Goal: Information Seeking & Learning: Find specific fact

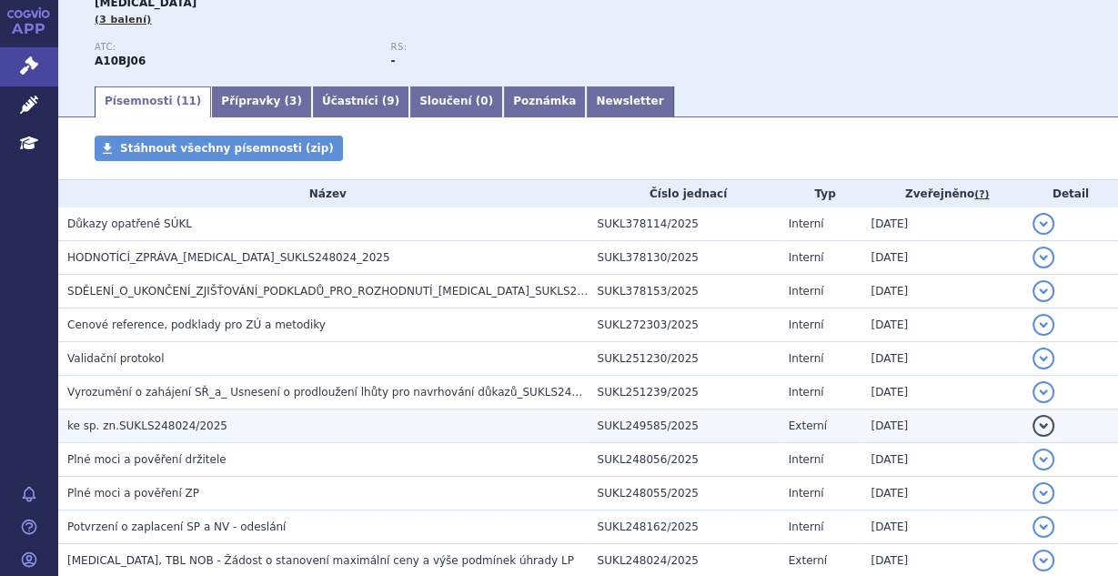
scroll to position [242, 0]
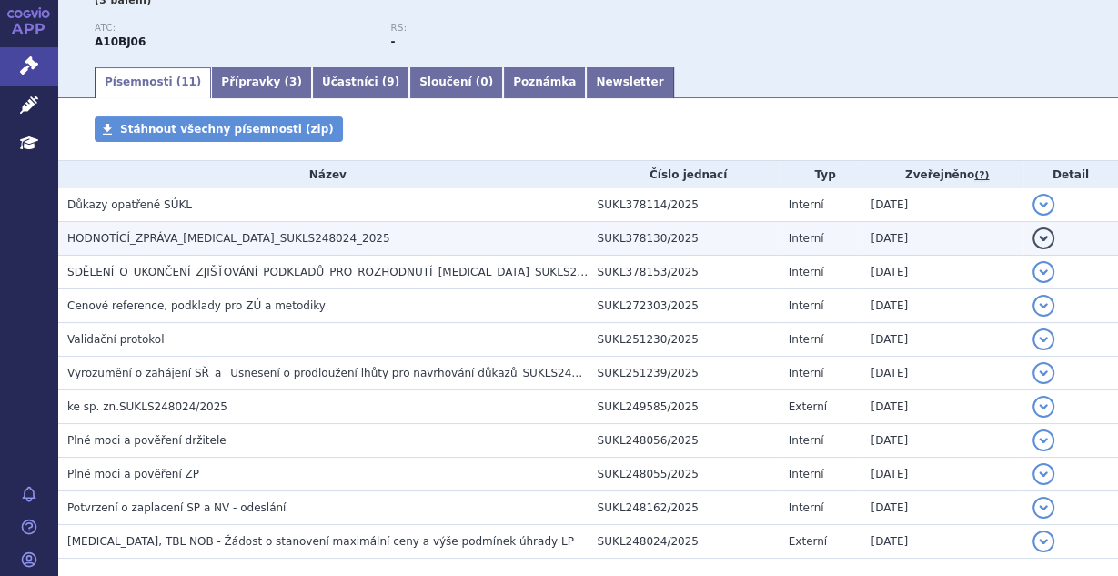
click at [245, 238] on span "HODNOTÍCÍ_ZPRÁVA_RYBELSUS_SUKLS248024_2025" at bounding box center [228, 238] width 323 height 13
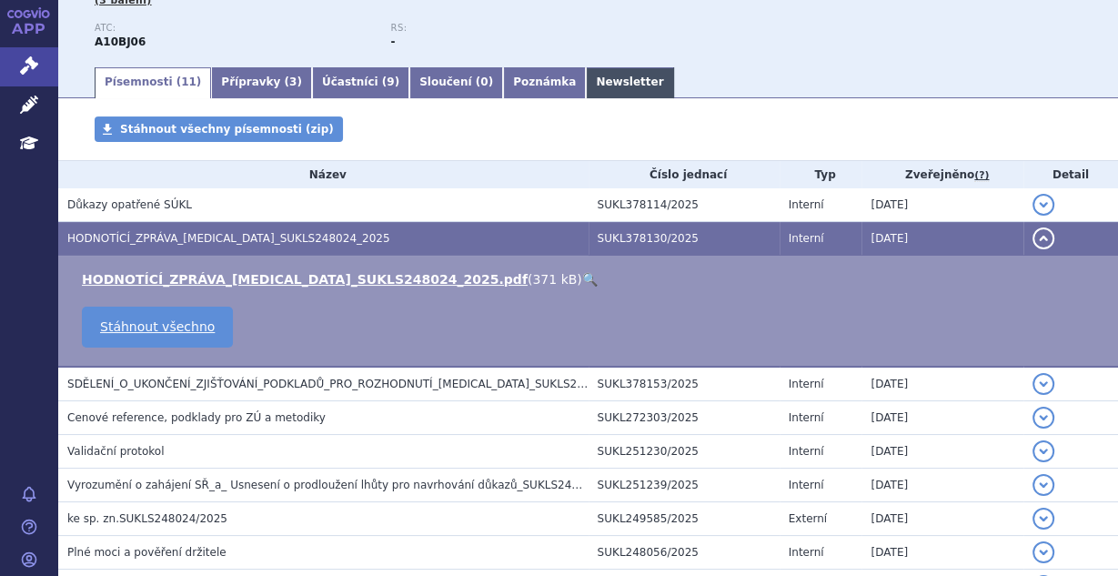
click at [586, 82] on link "Newsletter" at bounding box center [629, 82] width 87 height 31
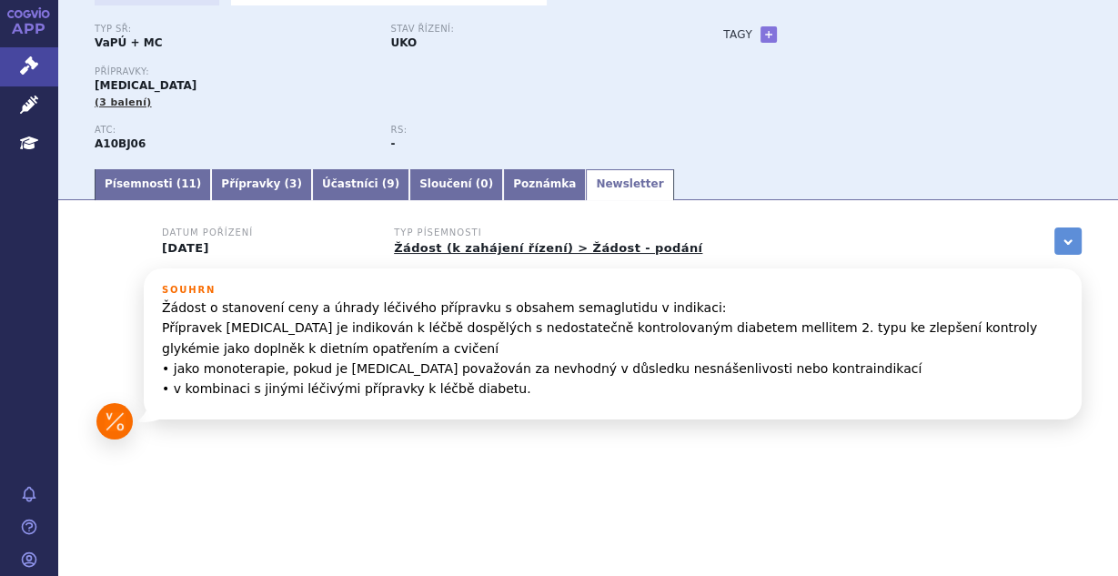
scroll to position [141, 0]
click at [141, 178] on link "Písemnosti ( 11 )" at bounding box center [153, 184] width 116 height 31
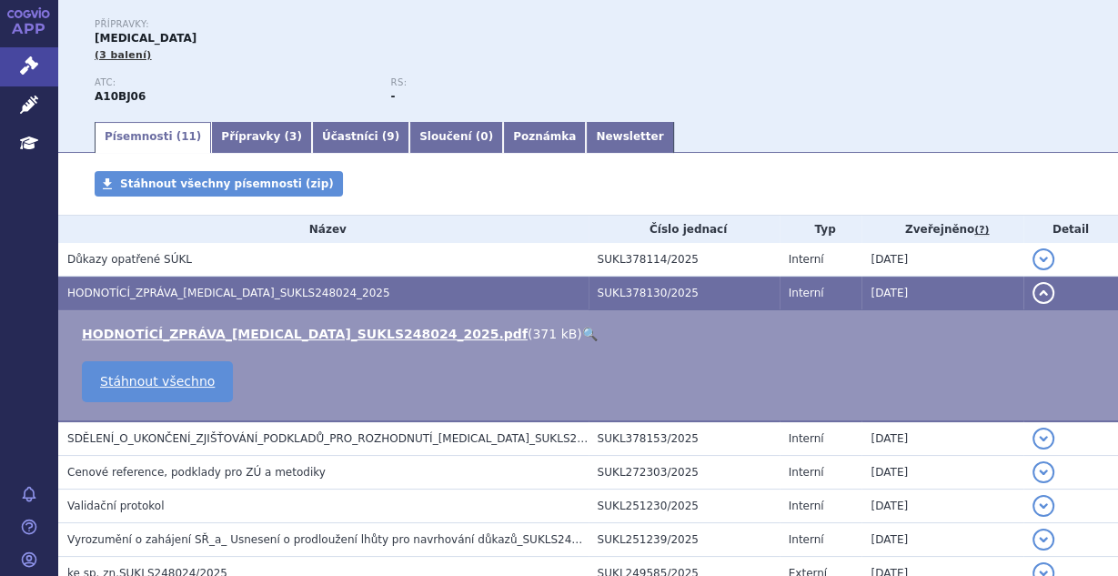
scroll to position [237, 0]
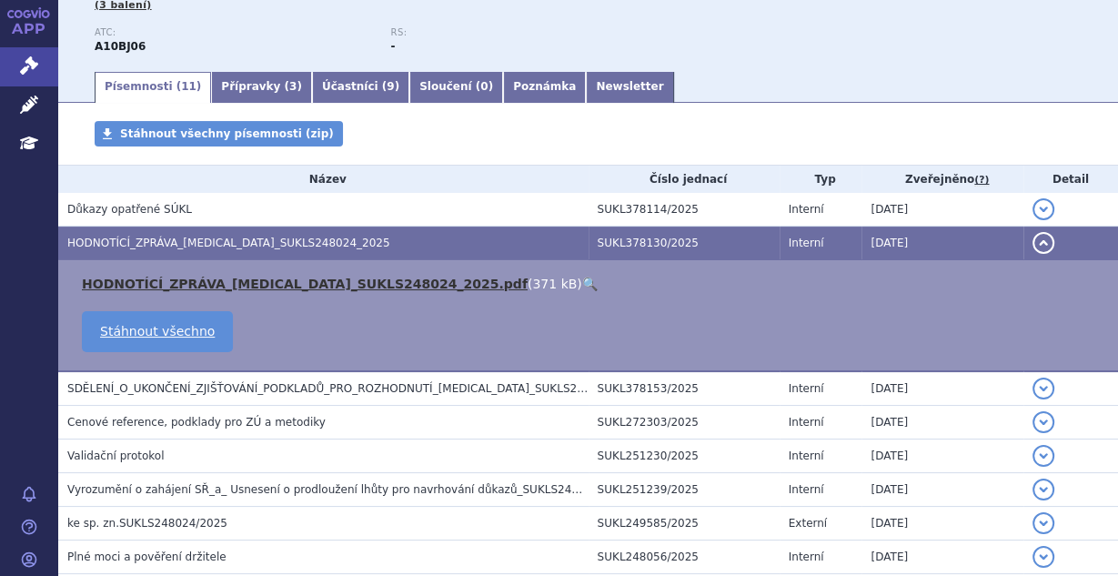
click at [265, 283] on link "HODNOTÍCÍ_ZPRÁVA_RYBELSUS_SUKLS248024_2025.pdf" at bounding box center [305, 284] width 446 height 15
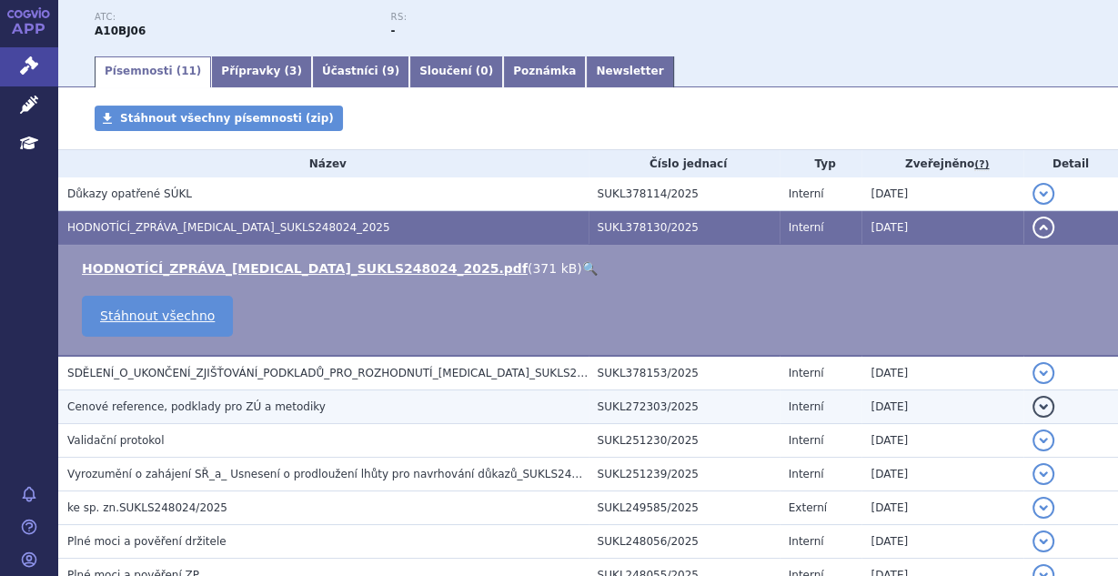
scroll to position [200, 0]
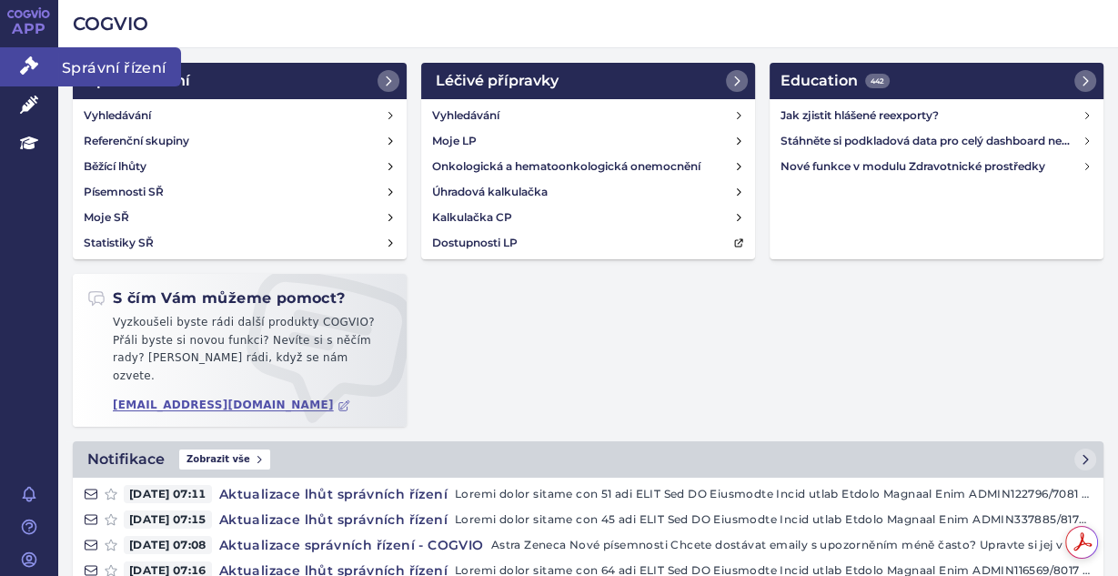
click at [38, 68] on link "Správní řízení" at bounding box center [29, 66] width 58 height 38
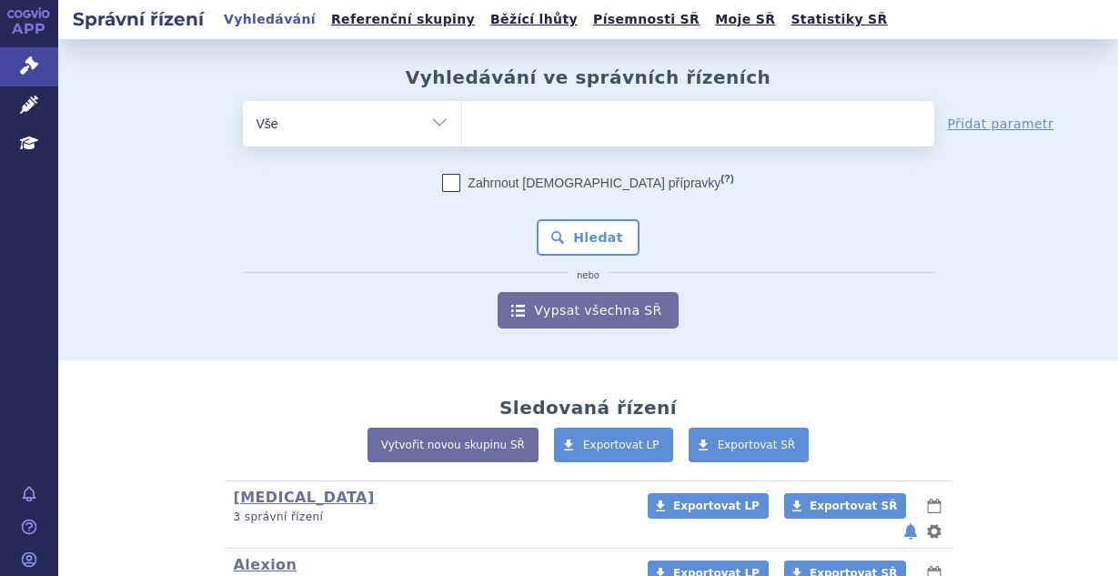
click at [505, 121] on ul at bounding box center [698, 120] width 472 height 38
click at [462, 121] on select at bounding box center [461, 122] width 1 height 45
type input "mo"
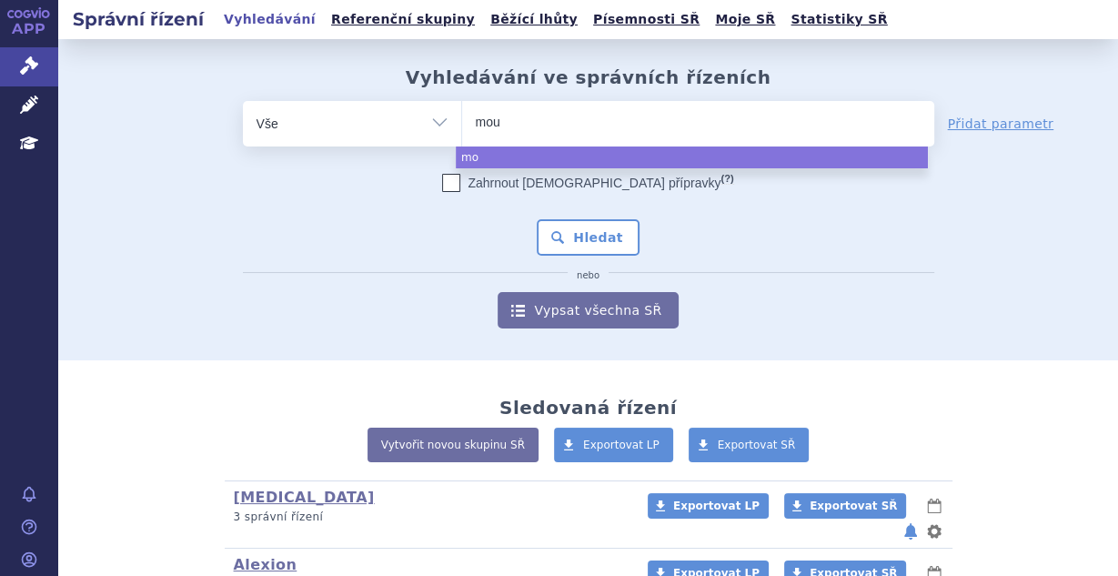
type input "moun"
type input "mounj"
type input "mounjar"
type input "mounjaro"
select select "mounjaro"
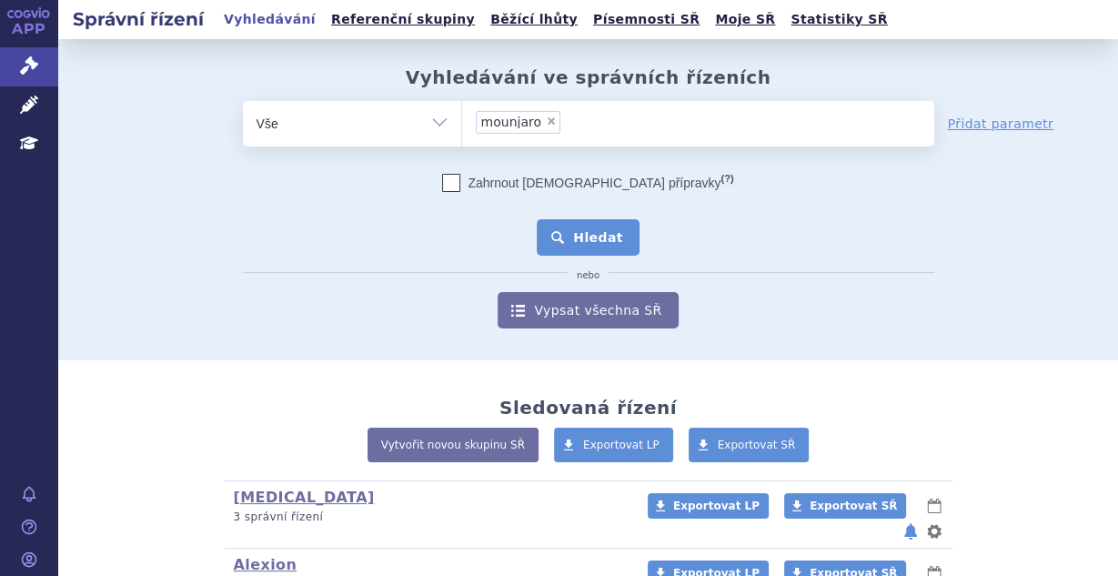
click at [560, 228] on button "Hledat" at bounding box center [588, 237] width 103 height 36
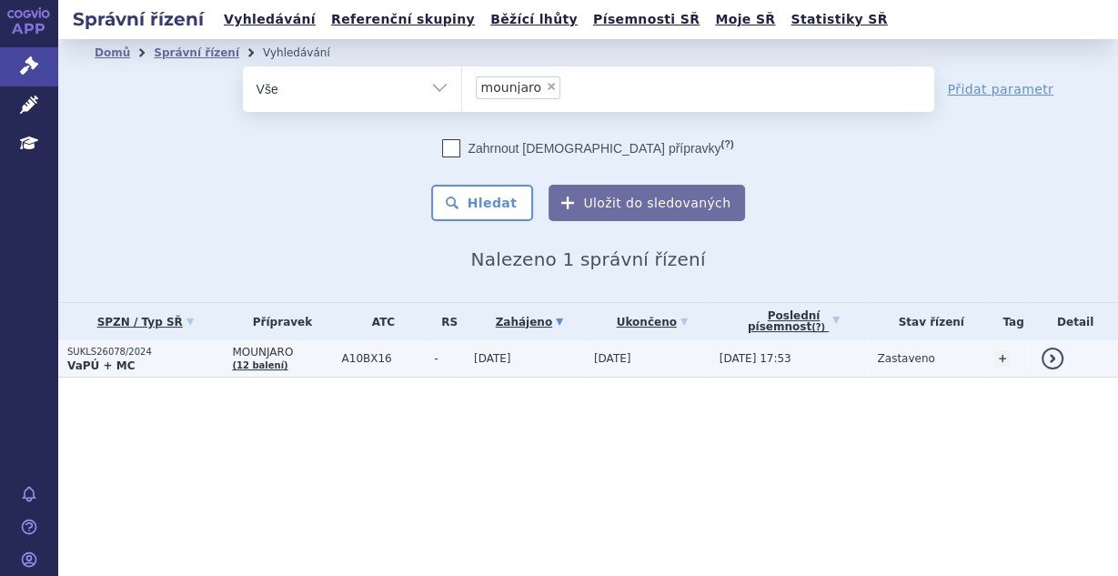
click at [497, 367] on td "[DATE]" at bounding box center [525, 358] width 120 height 37
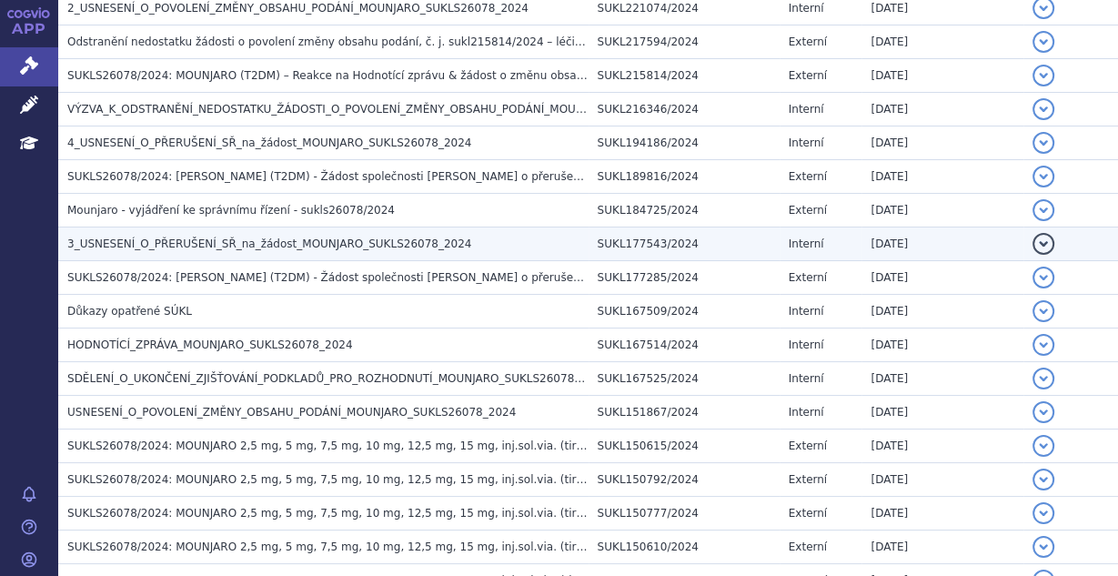
scroll to position [1115, 0]
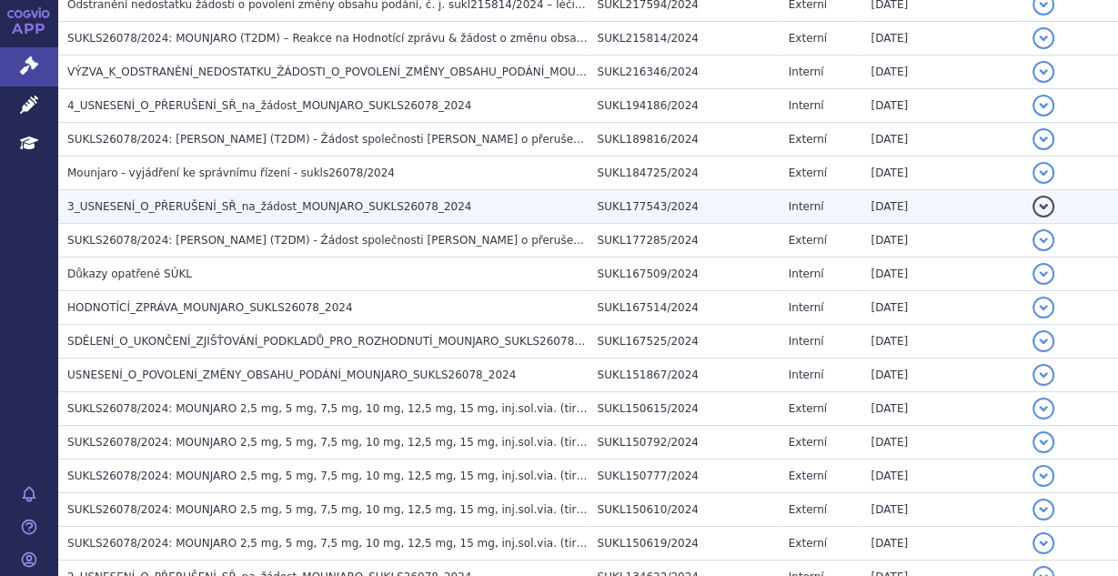
click at [250, 298] on h3 "HODNOTÍCÍ_ZPRÁVA_MOUNJARO_SUKLS26078_2024" at bounding box center [327, 307] width 521 height 18
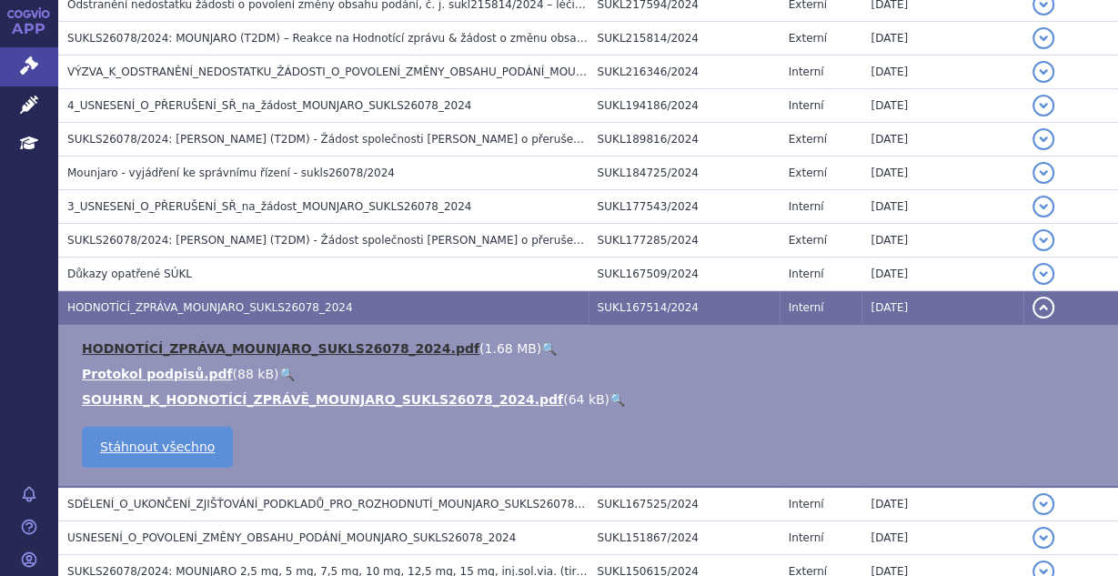
click at [271, 341] on link "HODNOTÍCÍ_ZPRÁVA_MOUNJARO_SUKLS26078_2024.pdf" at bounding box center [281, 348] width 398 height 15
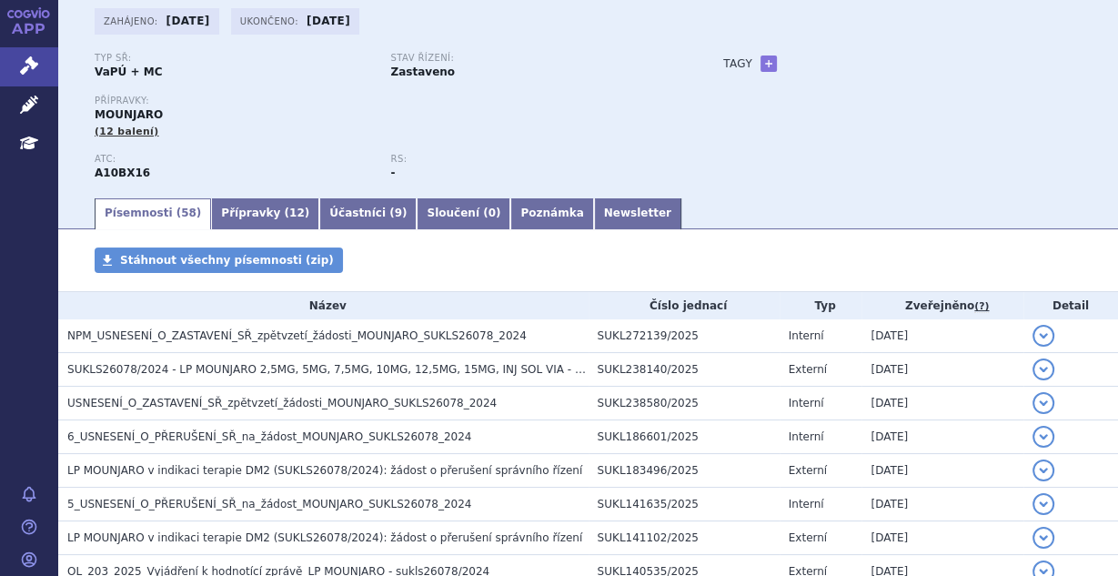
scroll to position [0, 0]
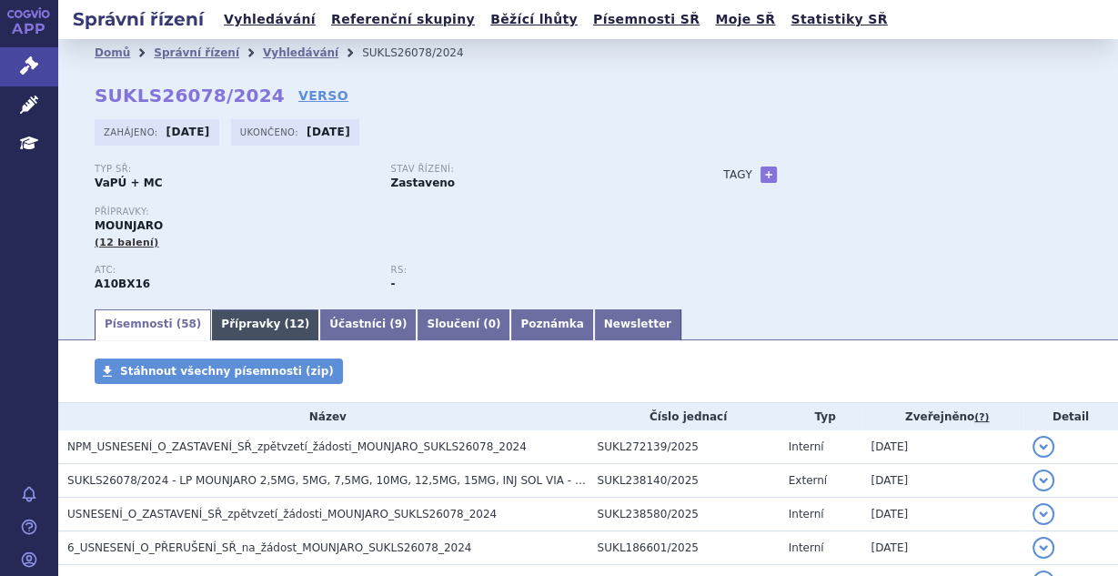
click at [216, 318] on link "Přípravky ( 12 )" at bounding box center [265, 324] width 108 height 31
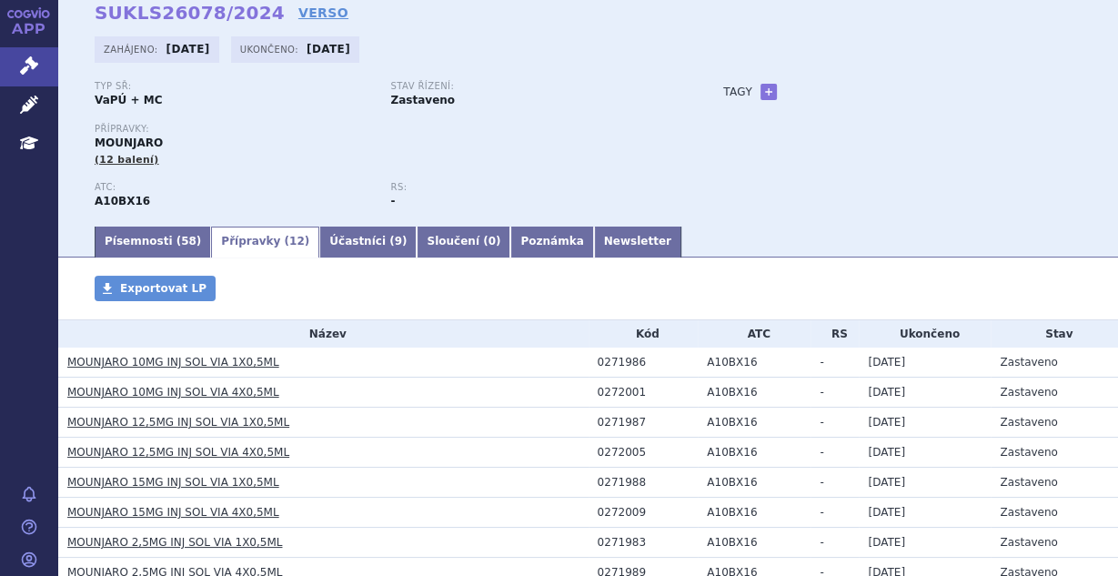
scroll to position [321, 0]
